Goal: Navigation & Orientation: Find specific page/section

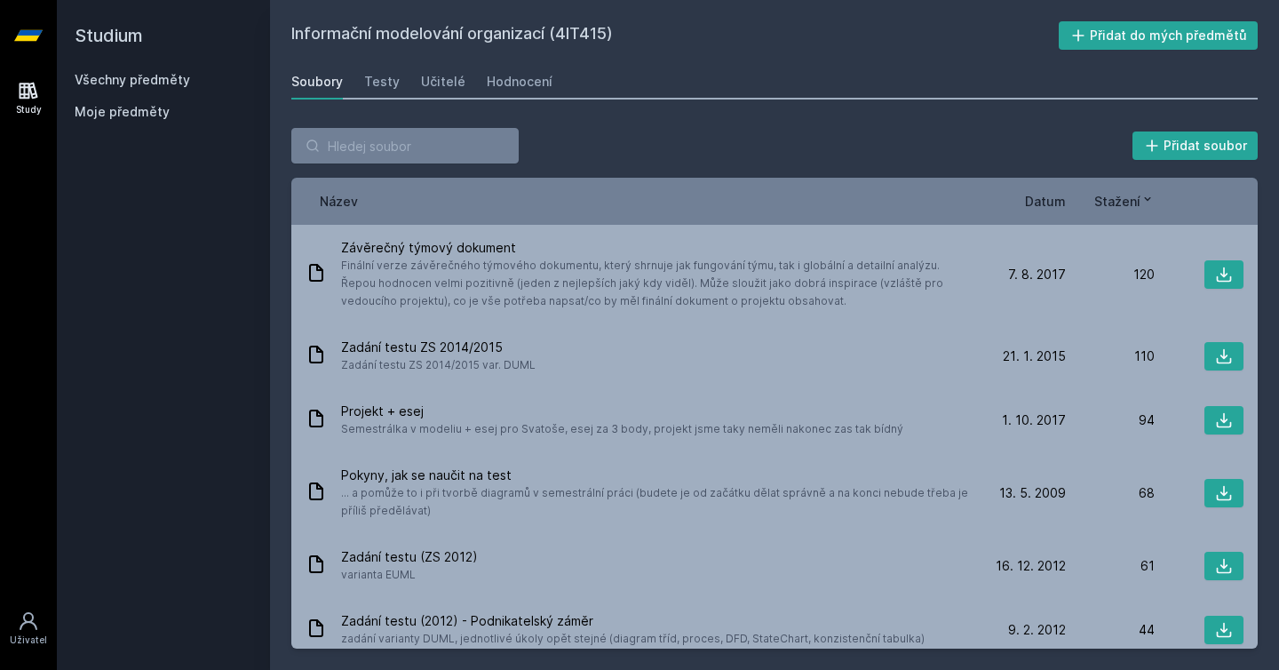
click at [882, 134] on div "Přidat soubor" at bounding box center [774, 146] width 967 height 36
click at [407, 154] on input "search" at bounding box center [404, 146] width 227 height 36
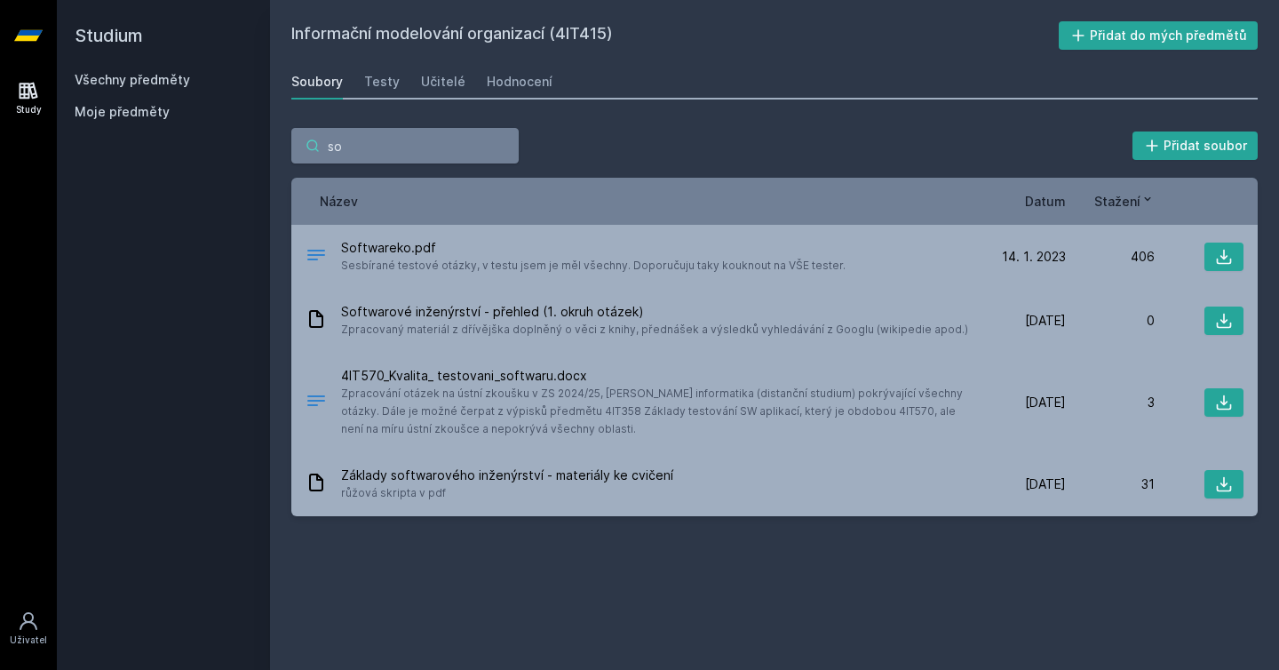
type input "s"
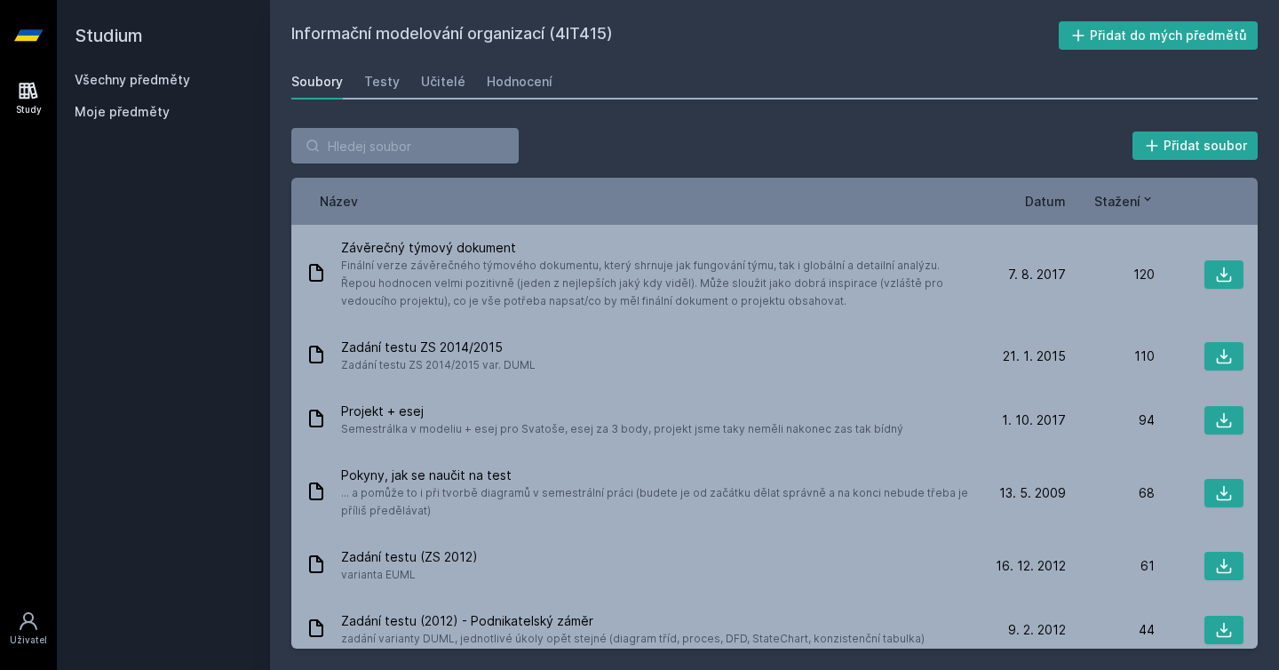
click at [108, 77] on link "Všechny předměty" at bounding box center [132, 79] width 115 height 15
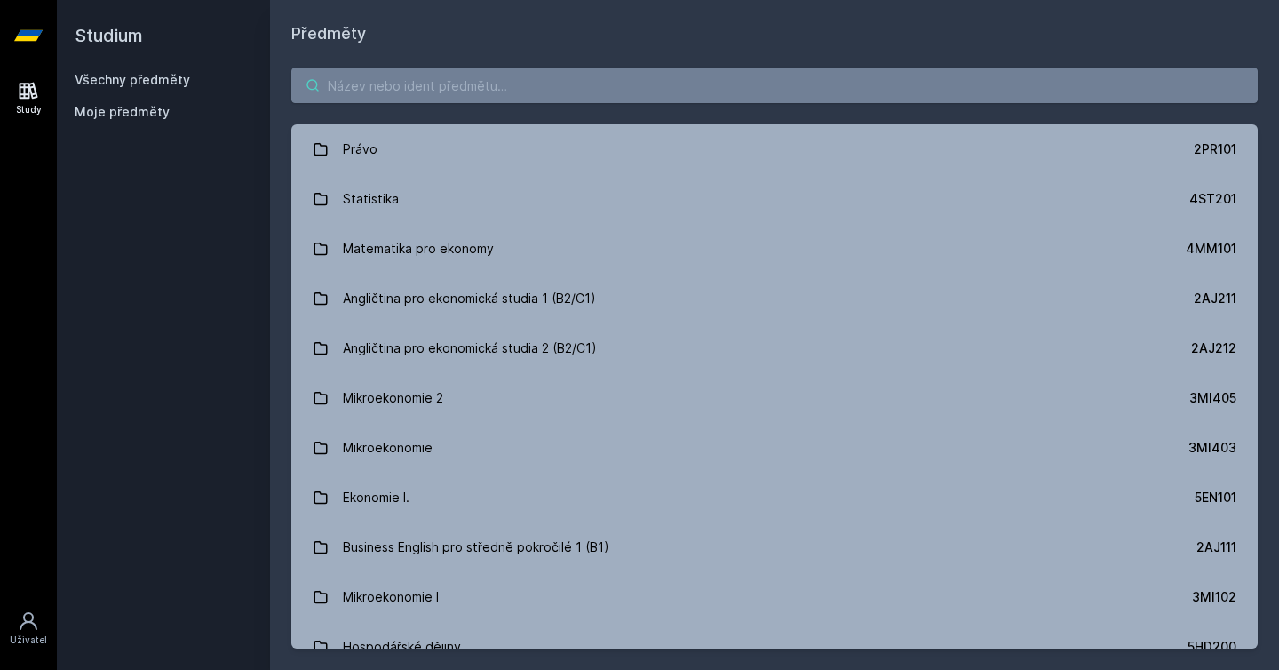
click at [386, 84] on input "search" at bounding box center [774, 86] width 967 height 36
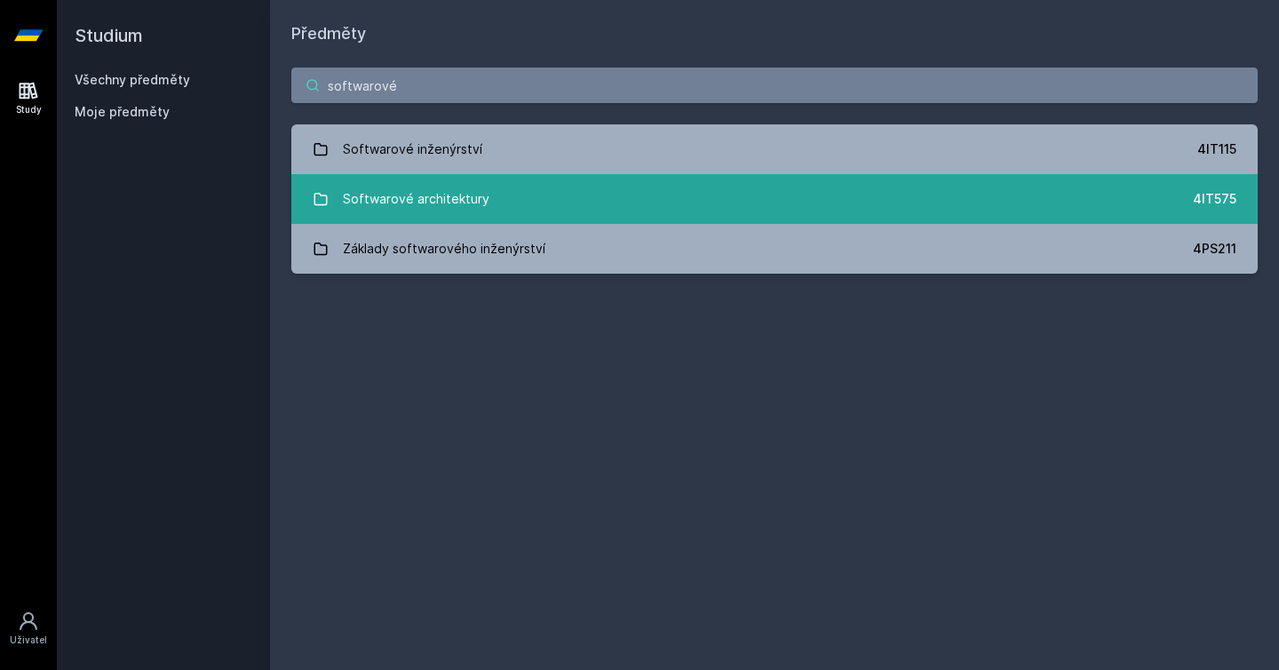
type input "softwarové"
click at [410, 200] on div "Softwarové architektury" at bounding box center [416, 199] width 147 height 36
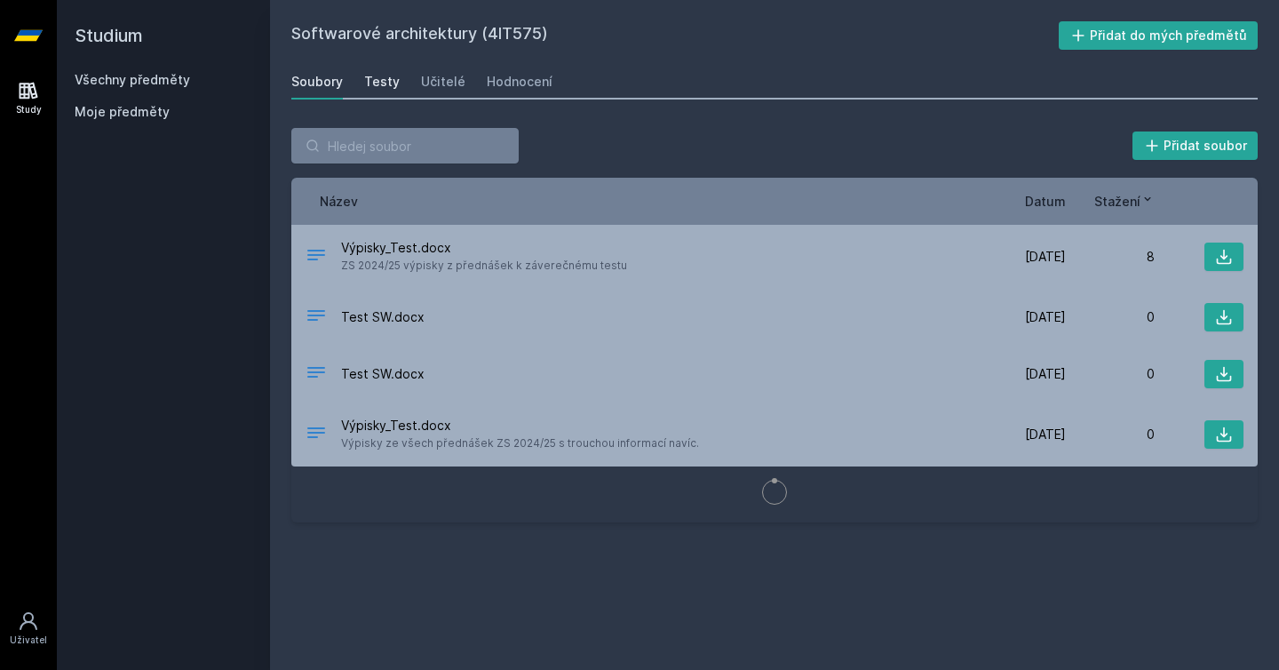
click at [389, 85] on div "Testy" at bounding box center [382, 82] width 36 height 18
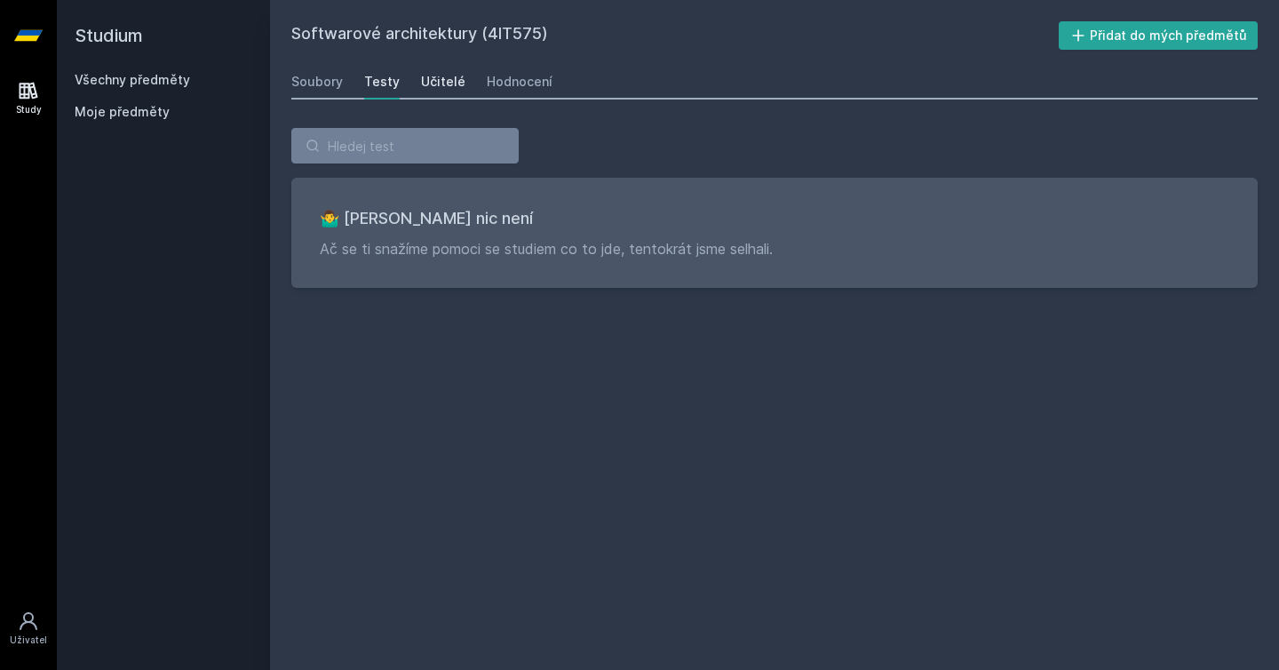
click at [426, 88] on div "Učitelé" at bounding box center [443, 82] width 44 height 18
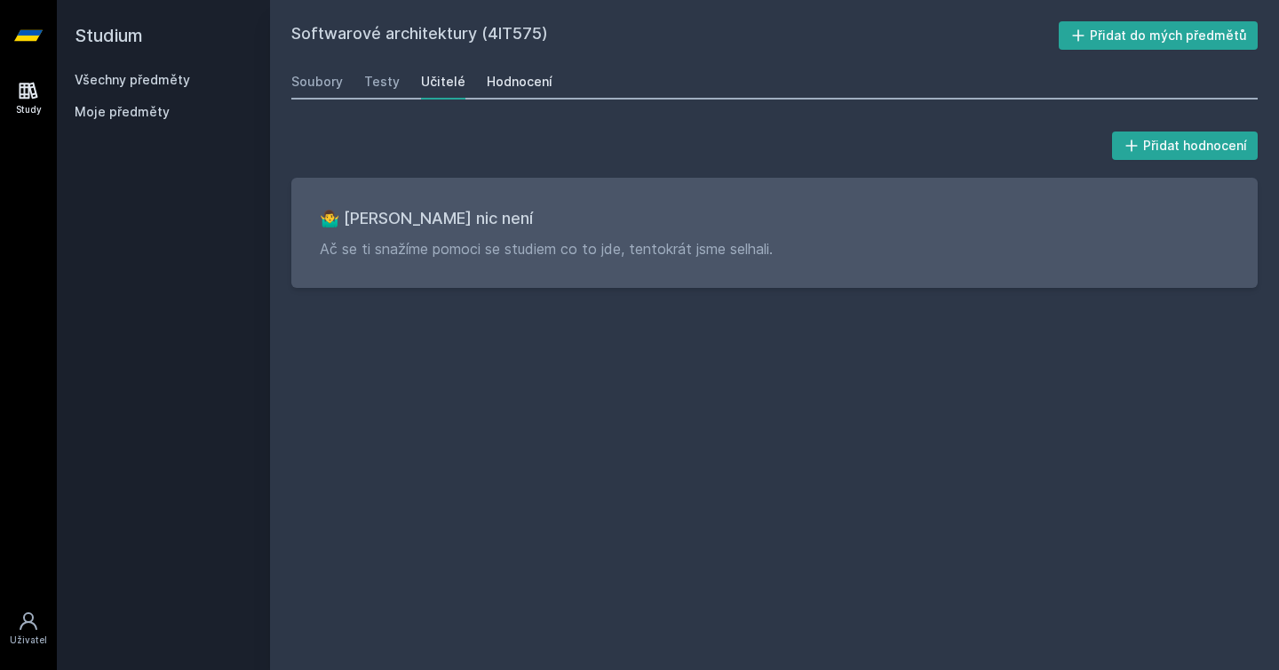
click at [490, 92] on link "Hodnocení" at bounding box center [520, 82] width 66 height 36
